Goal: Navigation & Orientation: Find specific page/section

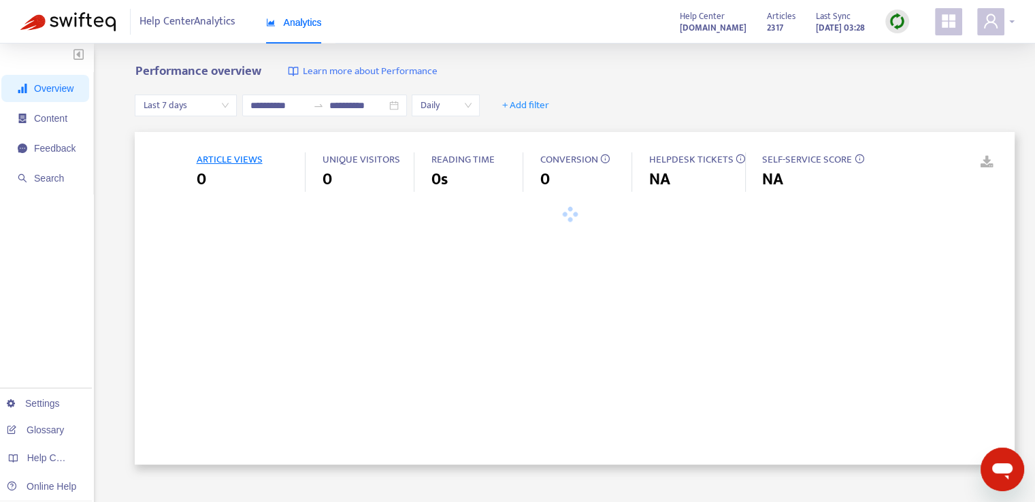
click at [1004, 21] on div at bounding box center [995, 21] width 37 height 27
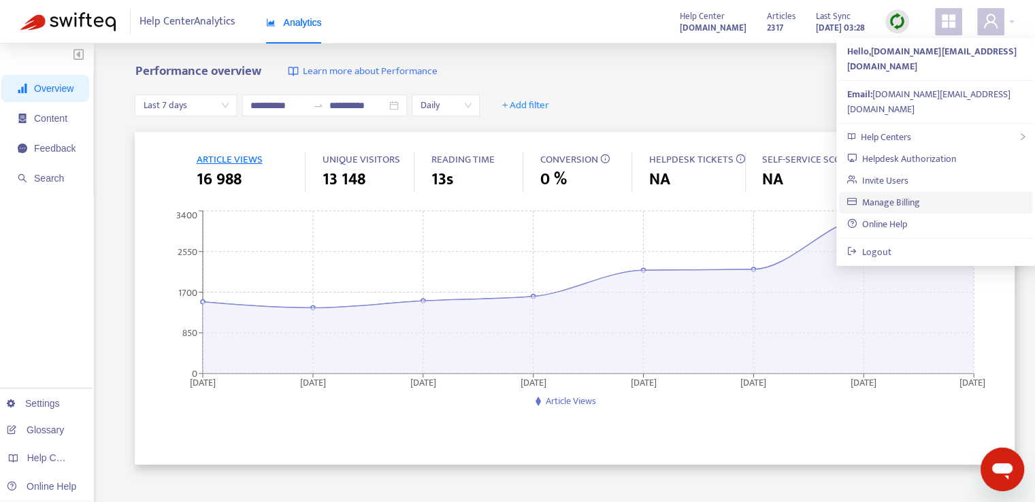
click at [891, 195] on link "Manage Billing" at bounding box center [883, 203] width 73 height 16
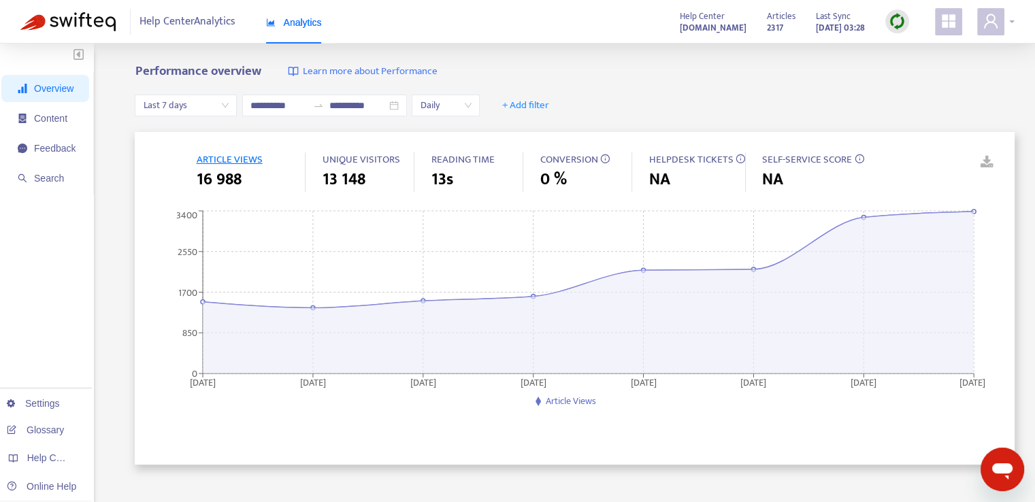
click at [1001, 17] on span at bounding box center [990, 21] width 27 height 27
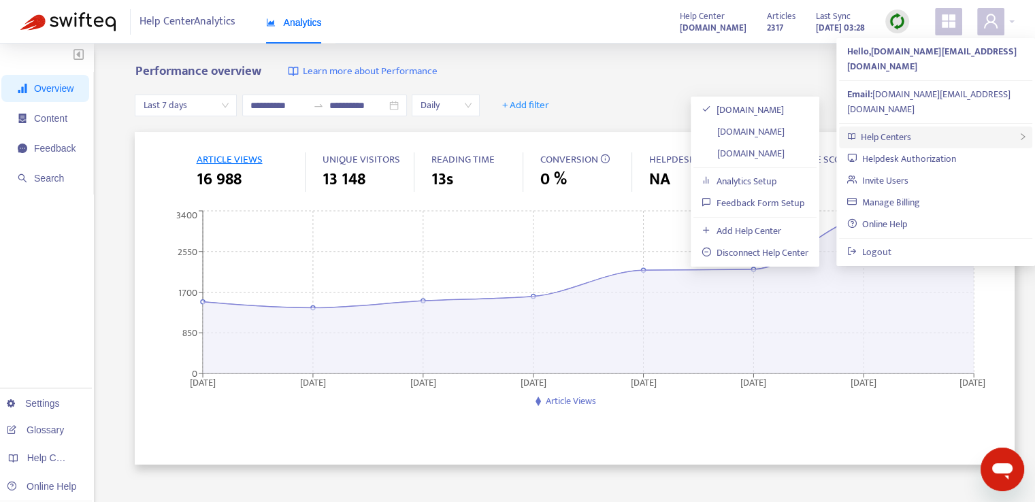
click at [927, 127] on div "Help Centers" at bounding box center [935, 138] width 193 height 22
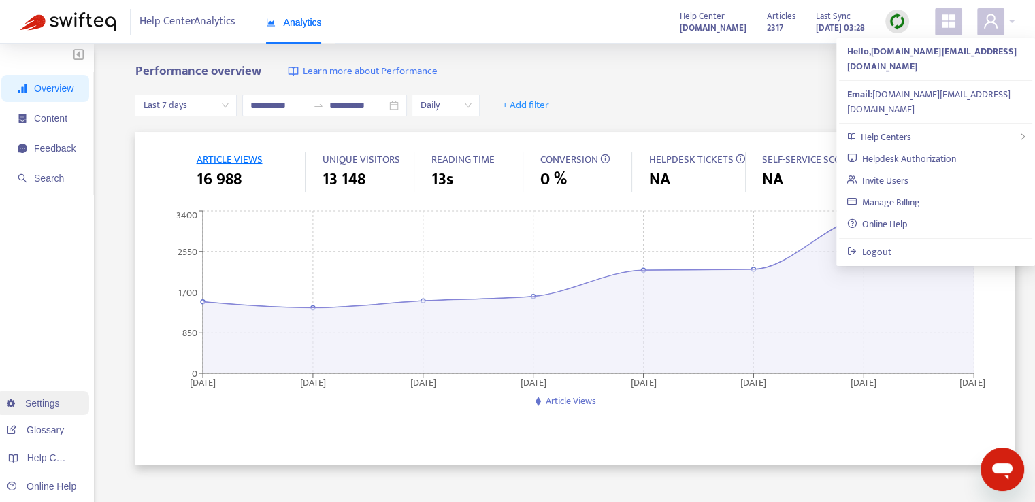
click at [41, 408] on link "Settings" at bounding box center [33, 403] width 53 height 11
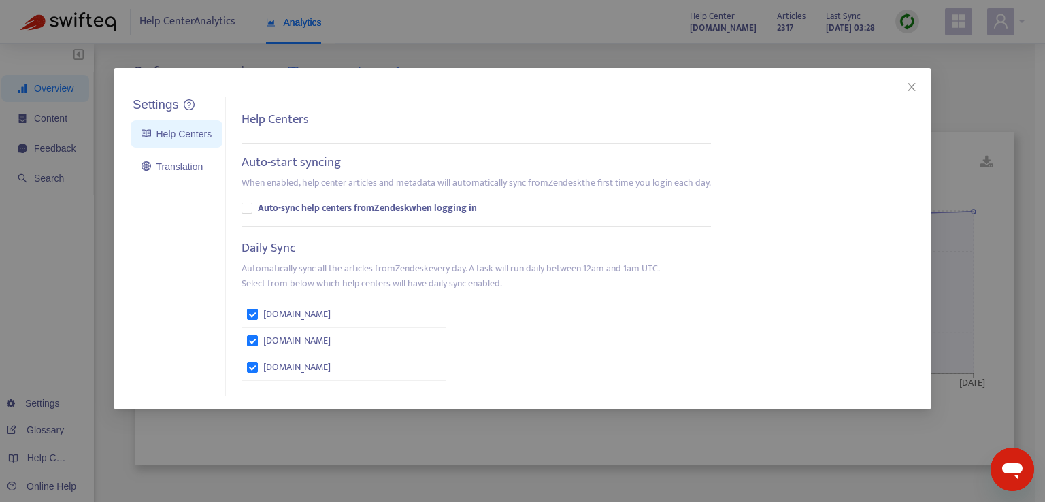
click at [69, 232] on div "Settings Help Centers Translation Settings Help Centers Auto-start syncing When…" at bounding box center [522, 251] width 1045 height 502
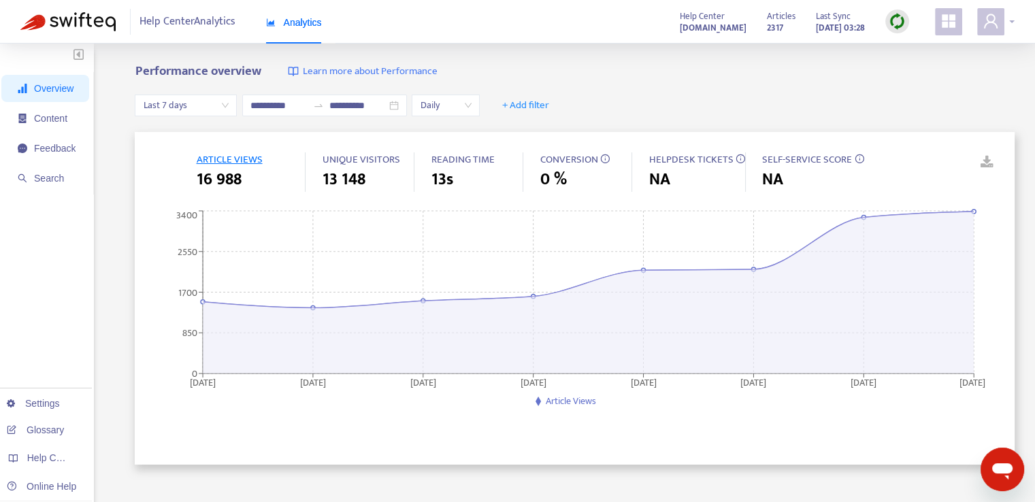
click at [982, 19] on icon "user" at bounding box center [990, 21] width 16 height 16
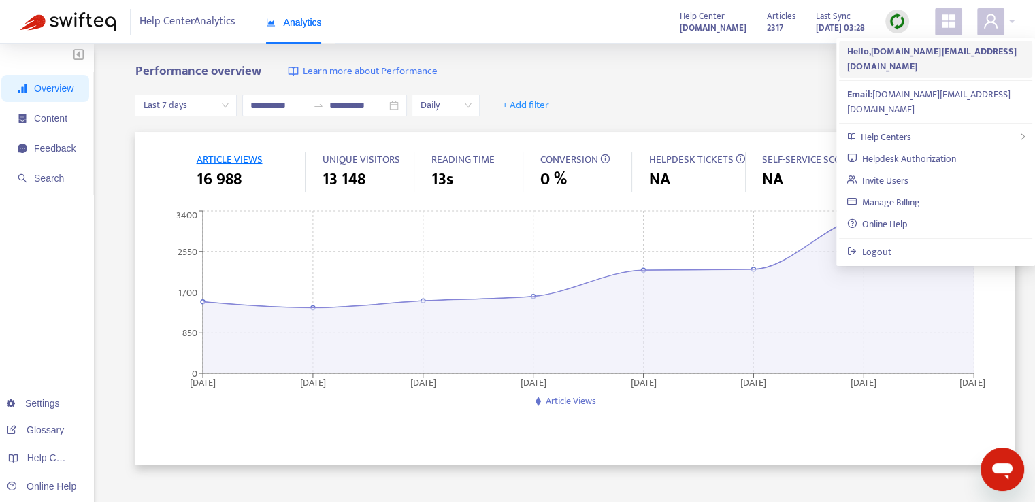
click at [914, 50] on strong "Hello, support.services@binomo.com" at bounding box center [931, 59] width 169 height 31
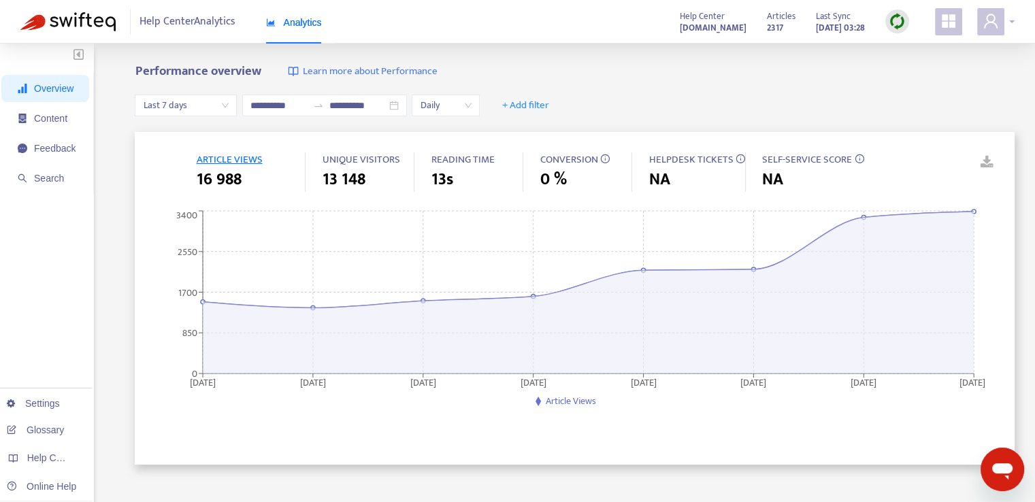
click at [1001, 28] on span at bounding box center [990, 21] width 27 height 27
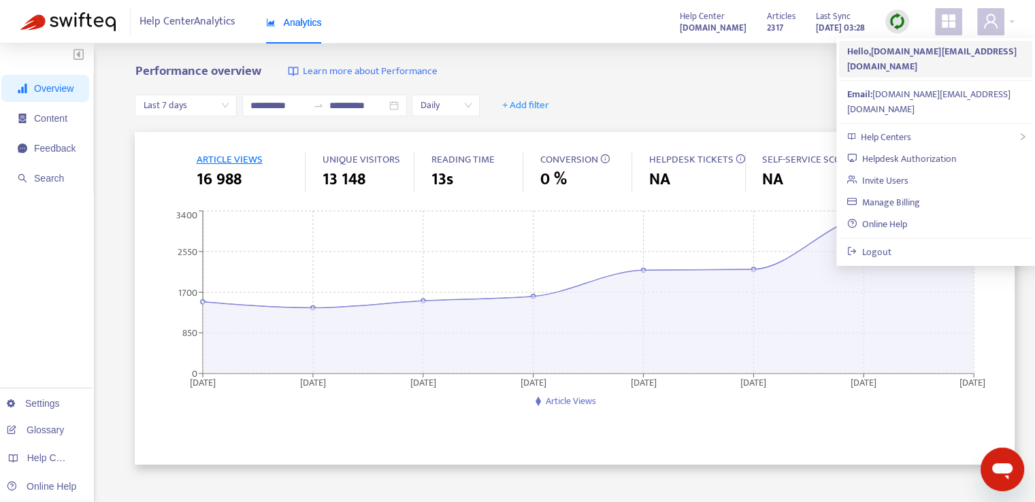
click at [952, 54] on strong "Hello, support.services@binomo.com" at bounding box center [931, 59] width 169 height 31
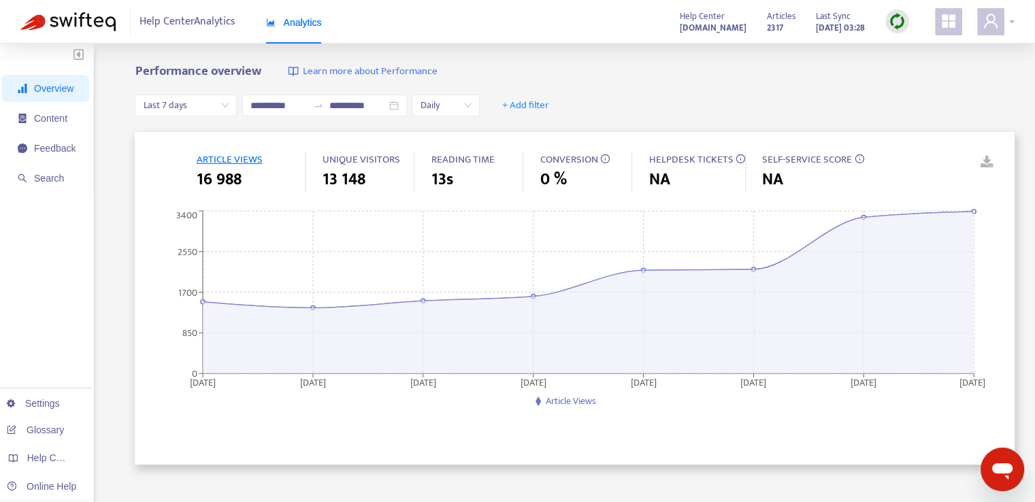
click at [986, 32] on span at bounding box center [990, 21] width 27 height 27
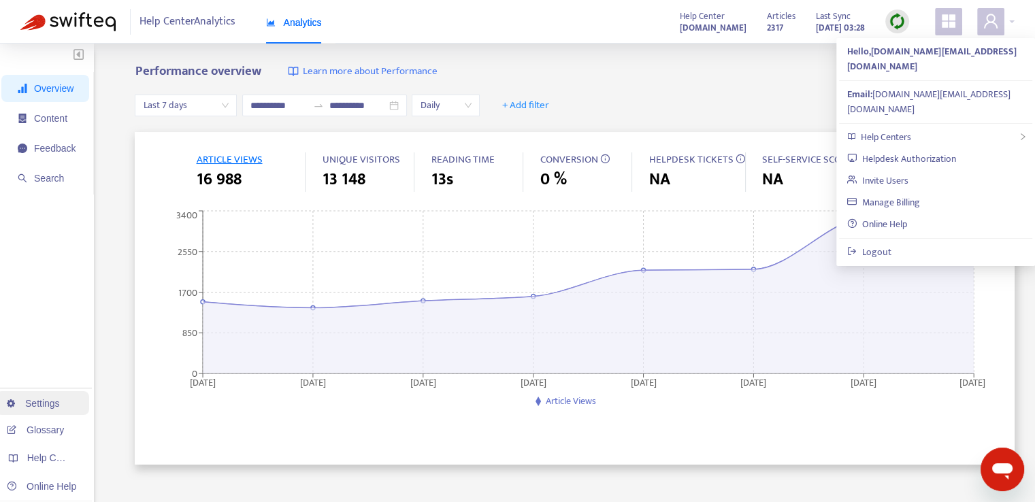
click at [40, 405] on link "Settings" at bounding box center [33, 403] width 53 height 11
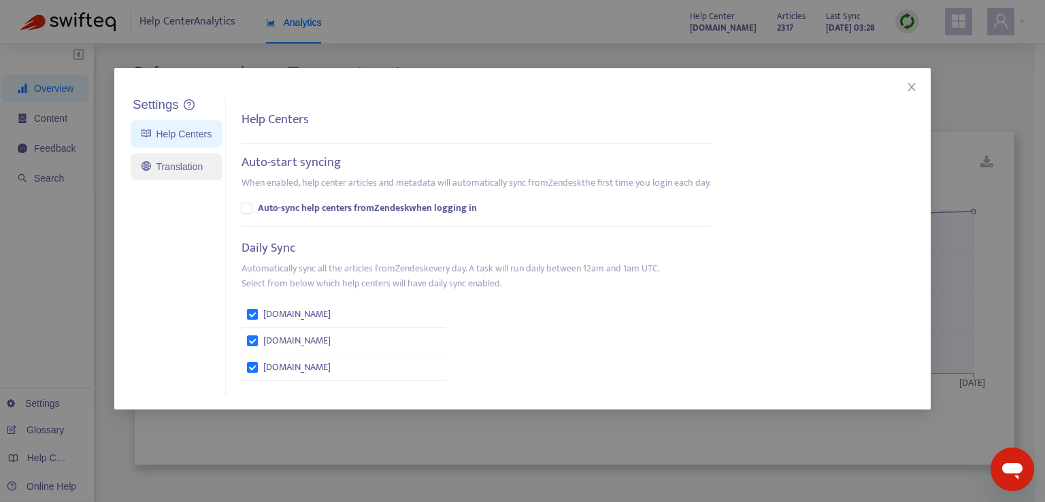
click at [180, 163] on link "Translation" at bounding box center [172, 166] width 61 height 11
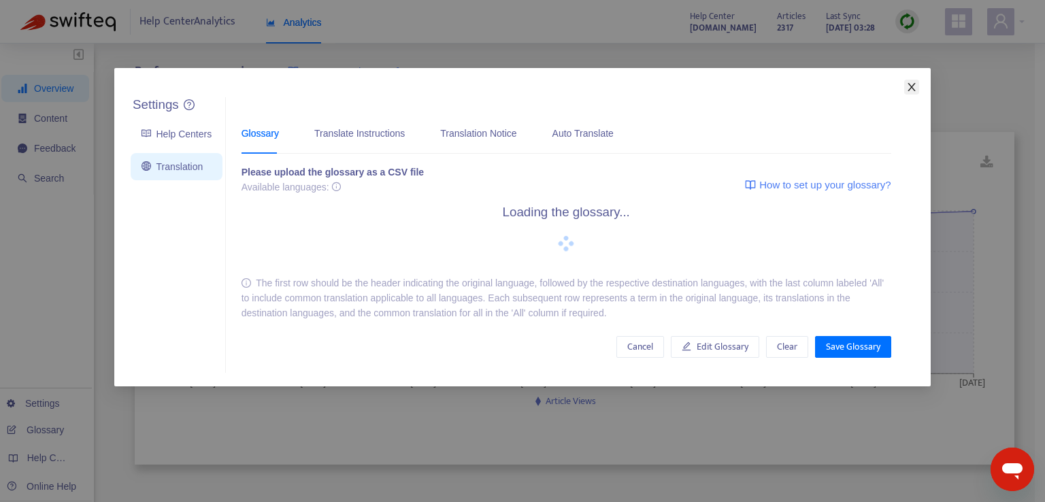
click at [914, 86] on icon "close" at bounding box center [911, 87] width 11 height 11
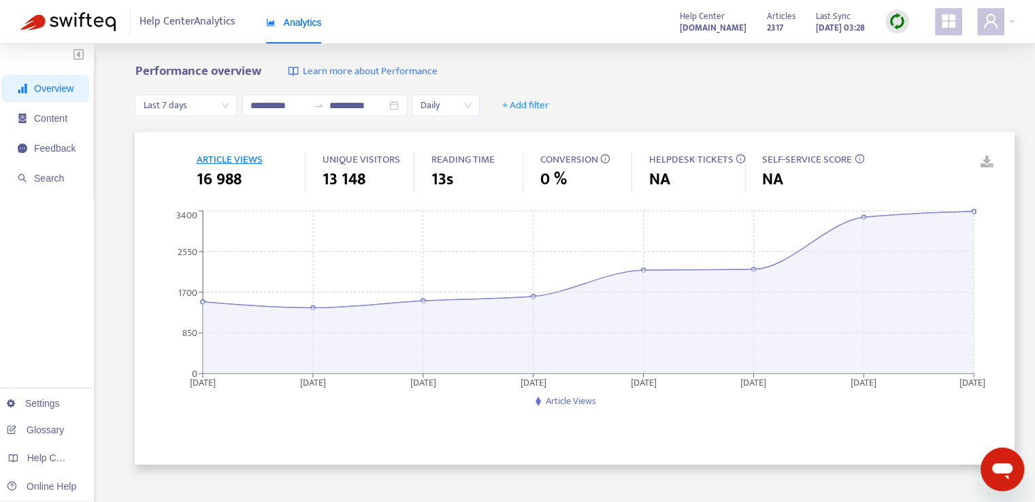
click at [680, 24] on strong "[DOMAIN_NAME]" at bounding box center [713, 27] width 67 height 15
click at [1002, 22] on span at bounding box center [990, 21] width 27 height 27
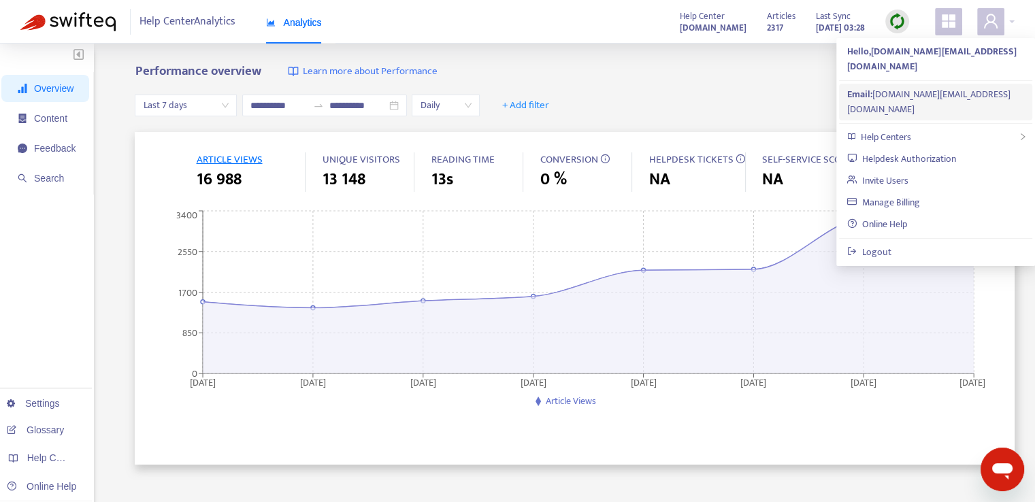
click at [903, 87] on div "Email: support.services@binomo.com" at bounding box center [935, 102] width 177 height 30
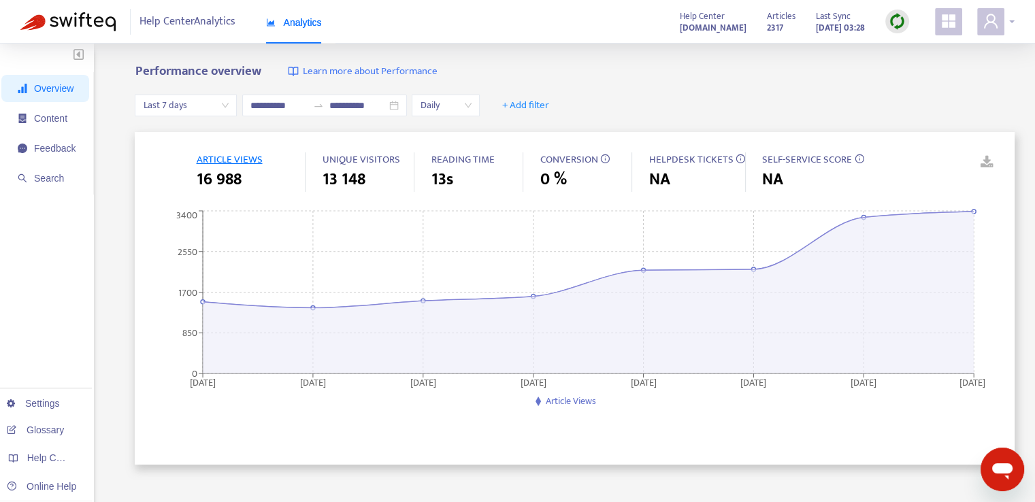
click at [1002, 22] on span at bounding box center [990, 21] width 27 height 27
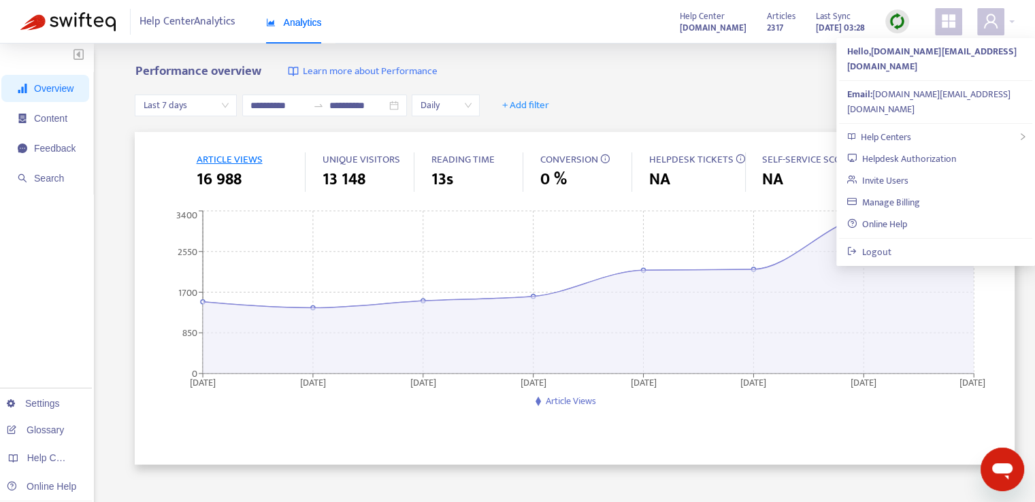
click at [808, 62] on div "**********" at bounding box center [517, 452] width 1035 height 816
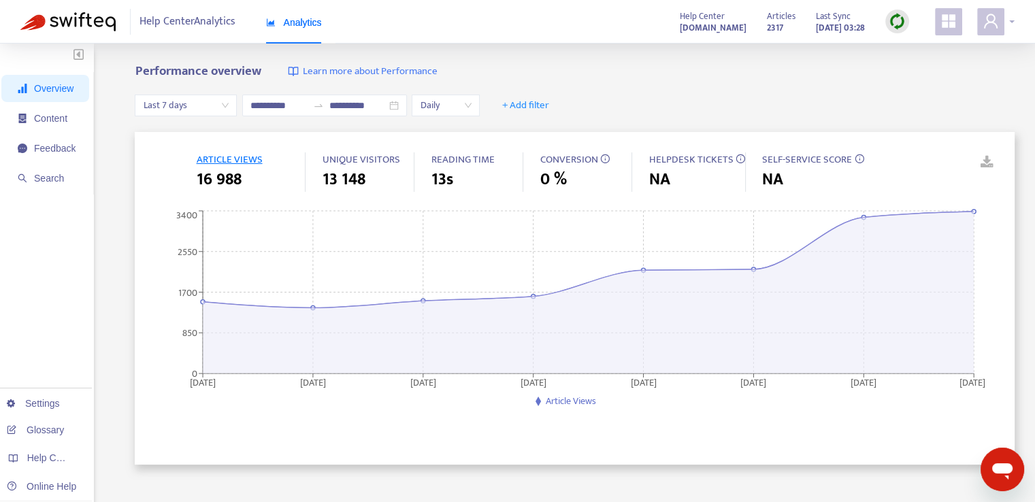
click at [999, 18] on span at bounding box center [990, 21] width 27 height 27
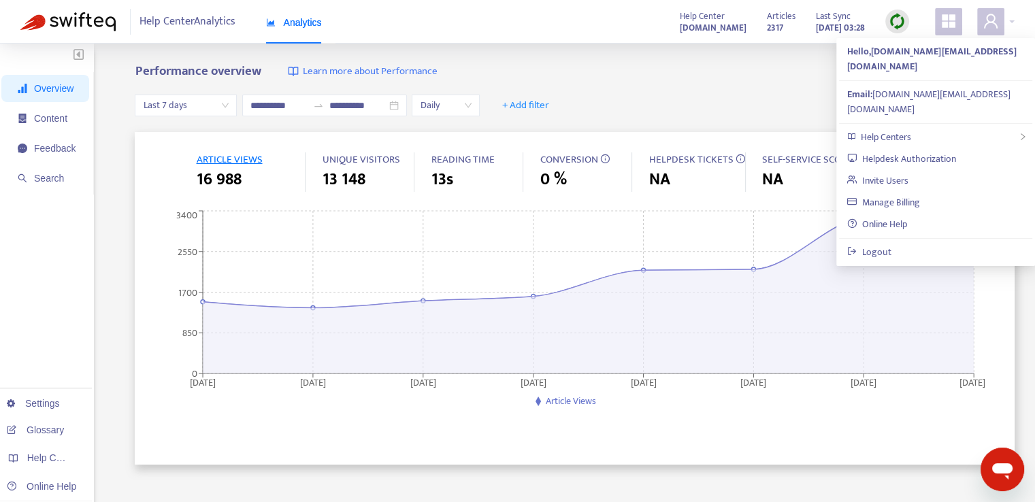
click at [755, 106] on div "**********" at bounding box center [575, 106] width 880 height 52
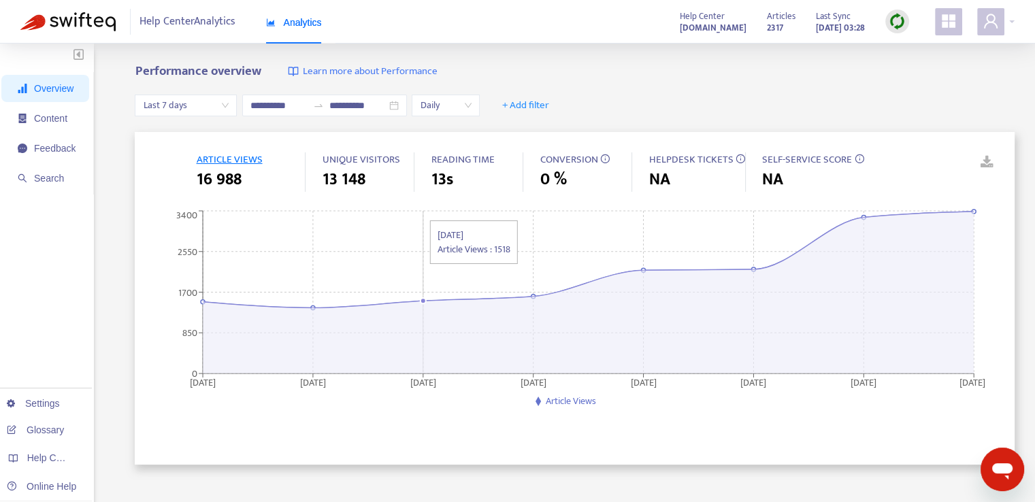
scroll to position [227, 0]
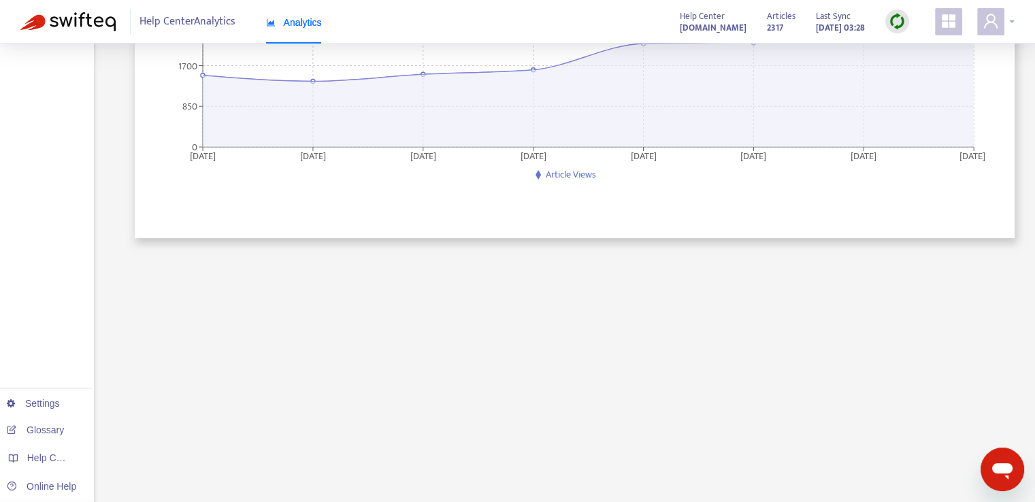
click at [992, 21] on icon "user" at bounding box center [991, 21] width 14 height 14
